Goal: Information Seeking & Learning: Learn about a topic

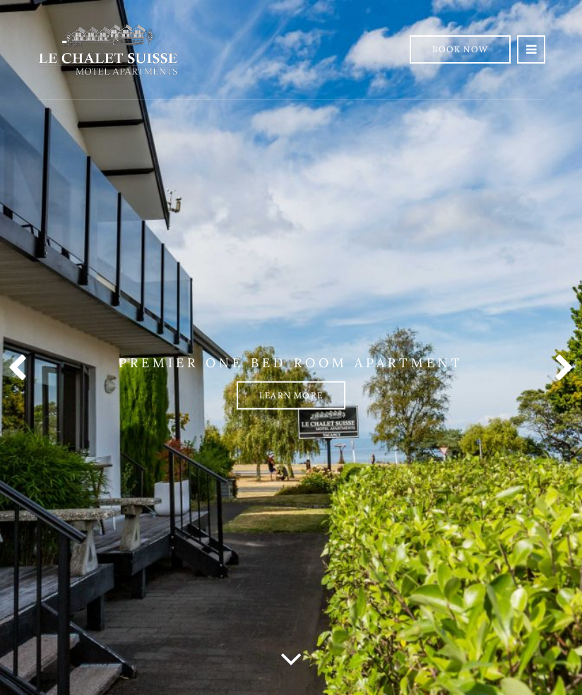
click at [559, 383] on link at bounding box center [561, 369] width 28 height 28
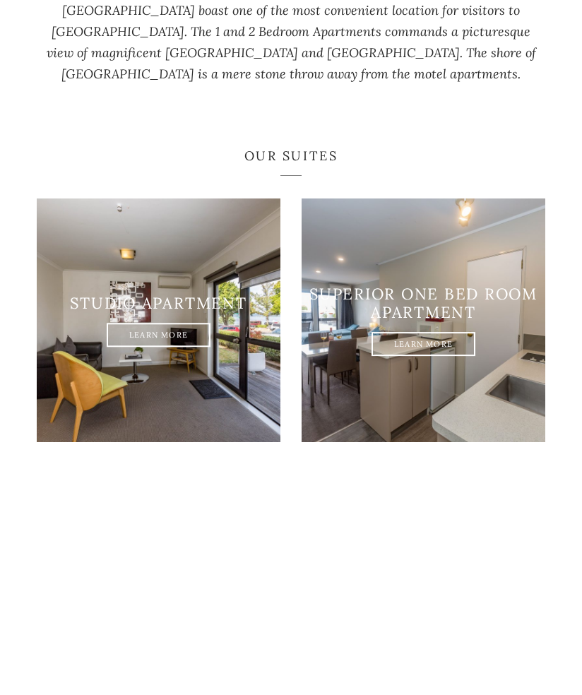
scroll to position [864, 0]
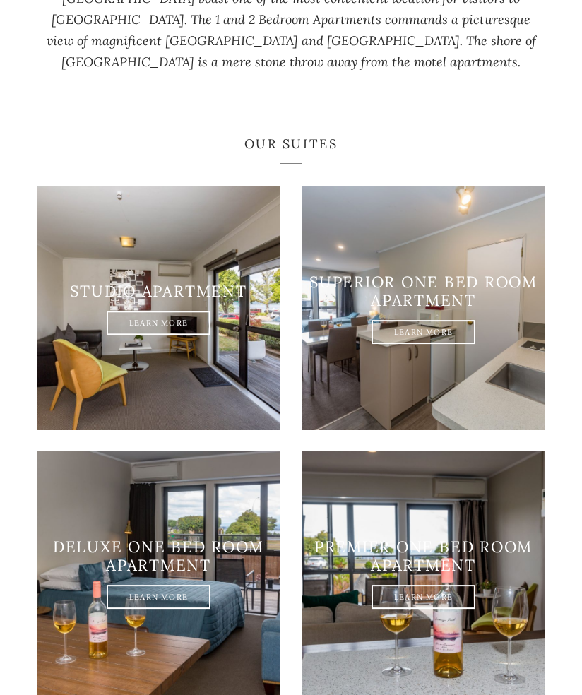
click at [158, 335] on link "Learn More" at bounding box center [159, 323] width 104 height 24
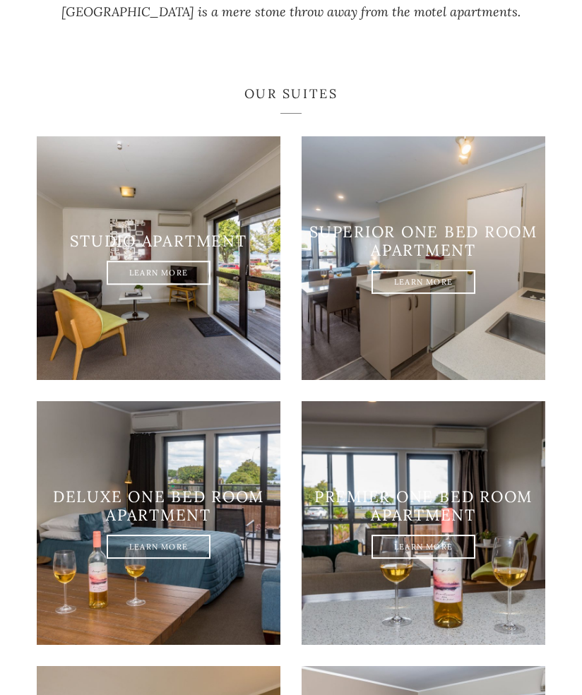
click at [462, 295] on link "Learn More" at bounding box center [424, 283] width 104 height 24
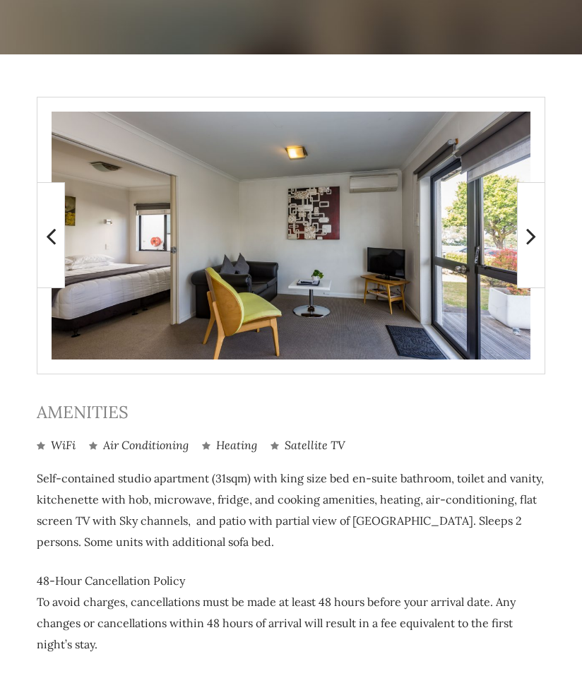
scroll to position [138, 0]
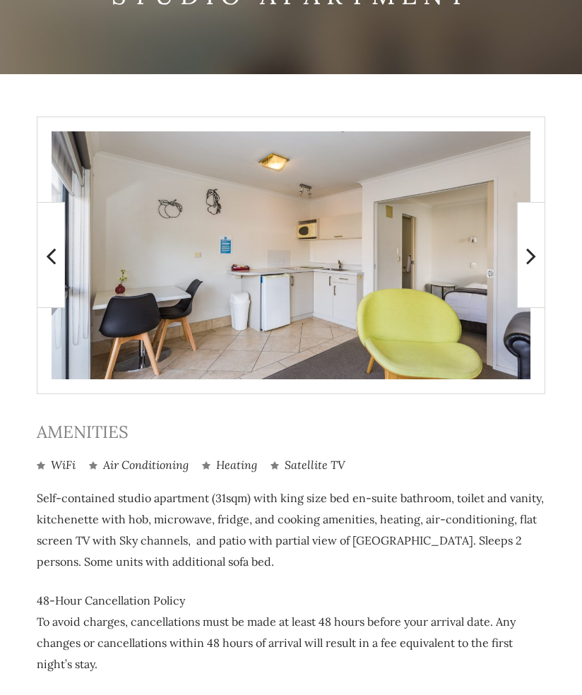
click at [543, 257] on span at bounding box center [531, 255] width 28 height 106
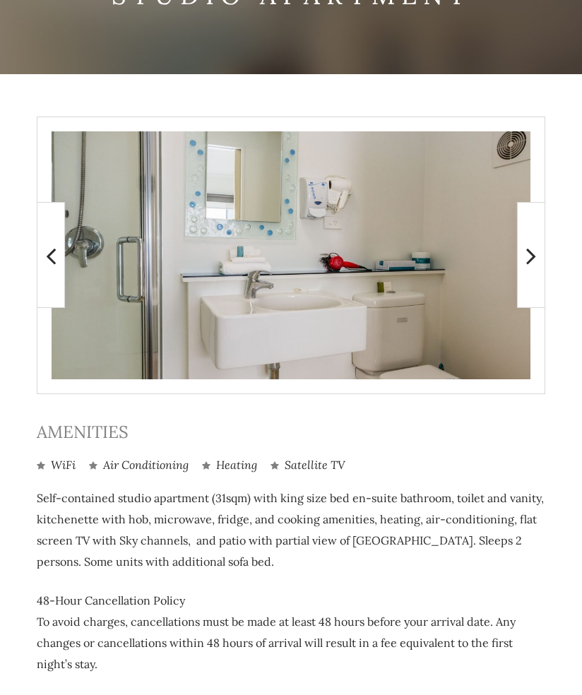
click at [544, 247] on span at bounding box center [531, 255] width 28 height 106
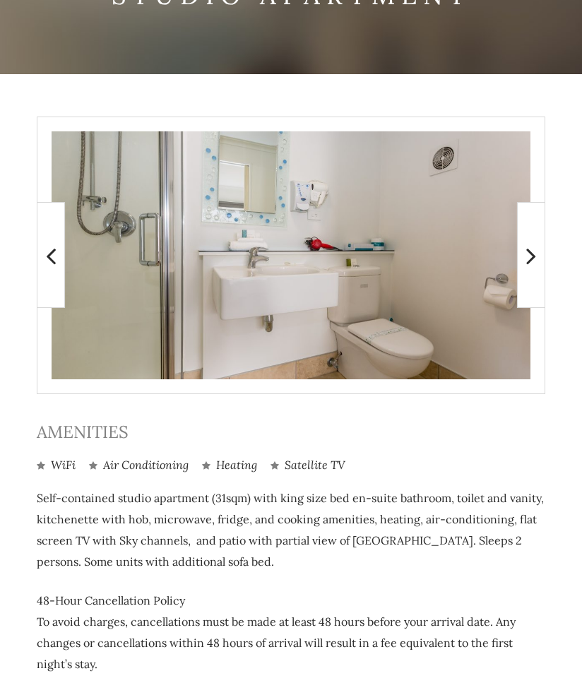
click at [504, 364] on img at bounding box center [291, 255] width 479 height 248
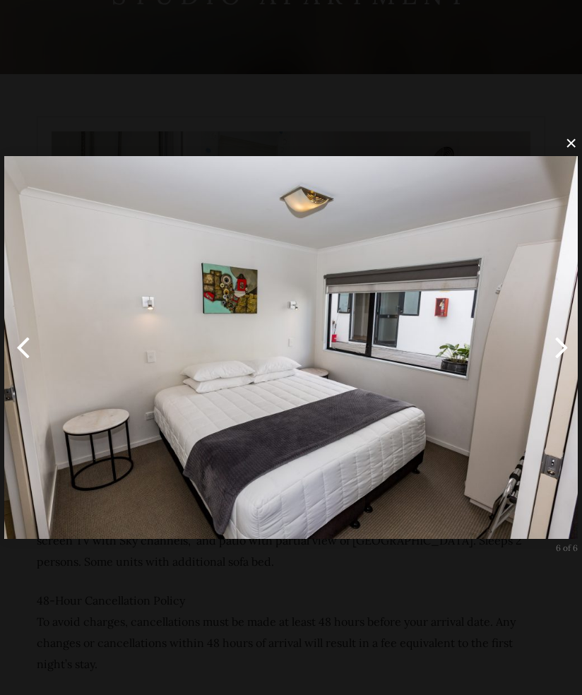
click at [569, 372] on button "button" at bounding box center [559, 348] width 48 height 59
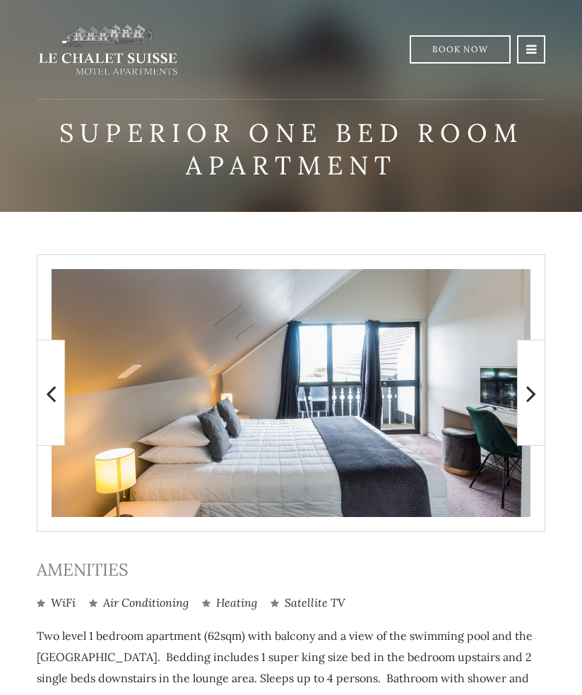
click at [538, 52] on link at bounding box center [531, 49] width 28 height 28
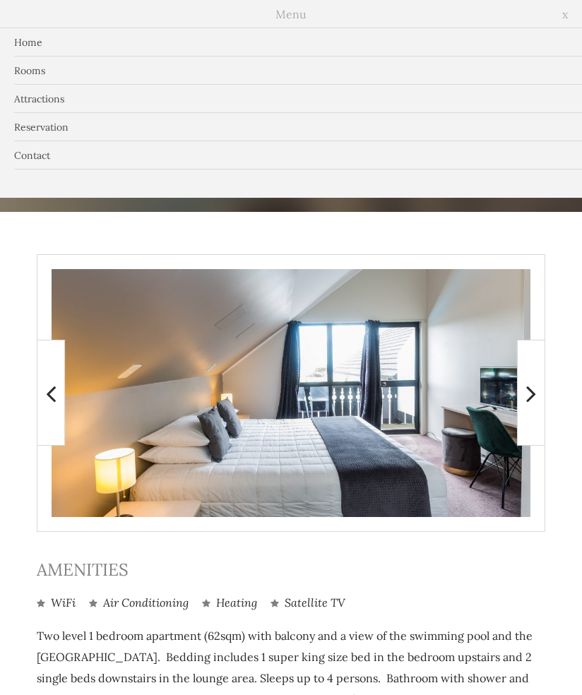
click at [525, 73] on link "Rooms" at bounding box center [291, 71] width 582 height 28
